Goal: Transaction & Acquisition: Purchase product/service

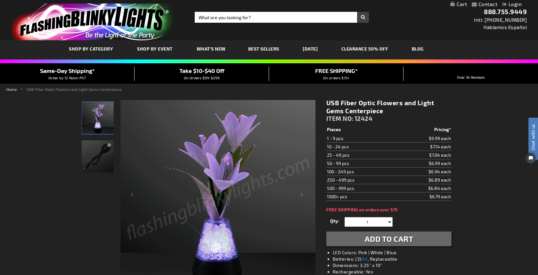
click at [116, 25] on img "store logo" at bounding box center [93, 22] width 165 height 37
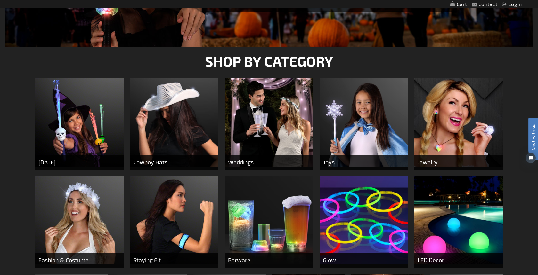
scroll to position [181, 0]
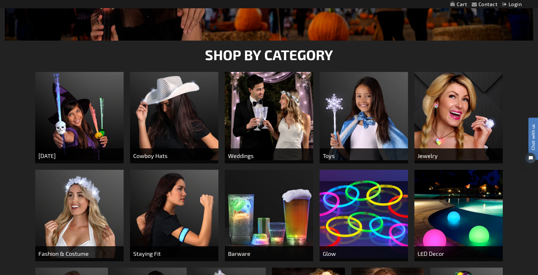
click at [262, 114] on img at bounding box center [269, 116] width 88 height 88
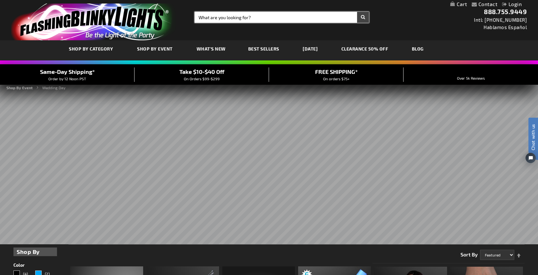
click at [255, 14] on input "Search" at bounding box center [282, 17] width 174 height 11
type input "centerpiece"
click at [363, 17] on button "Search" at bounding box center [363, 17] width 12 height 11
